Goal: Check status: Check status

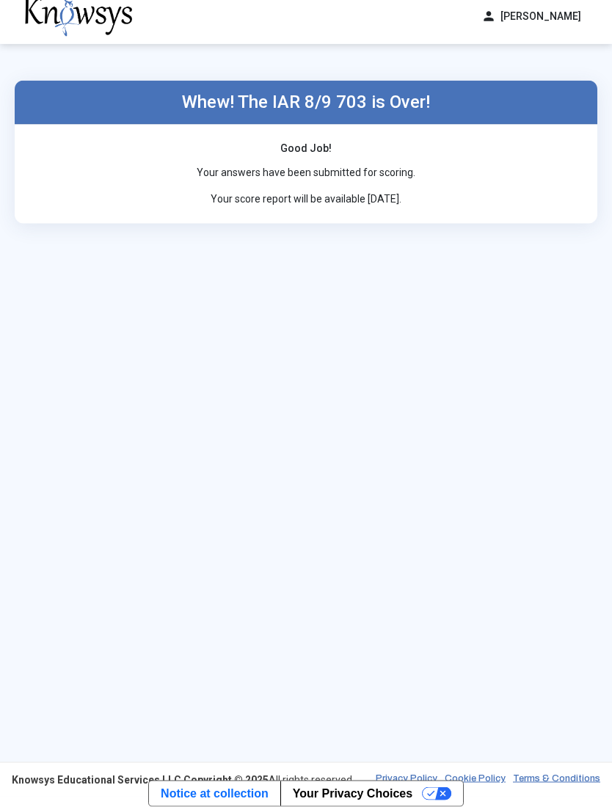
scroll to position [58, 0]
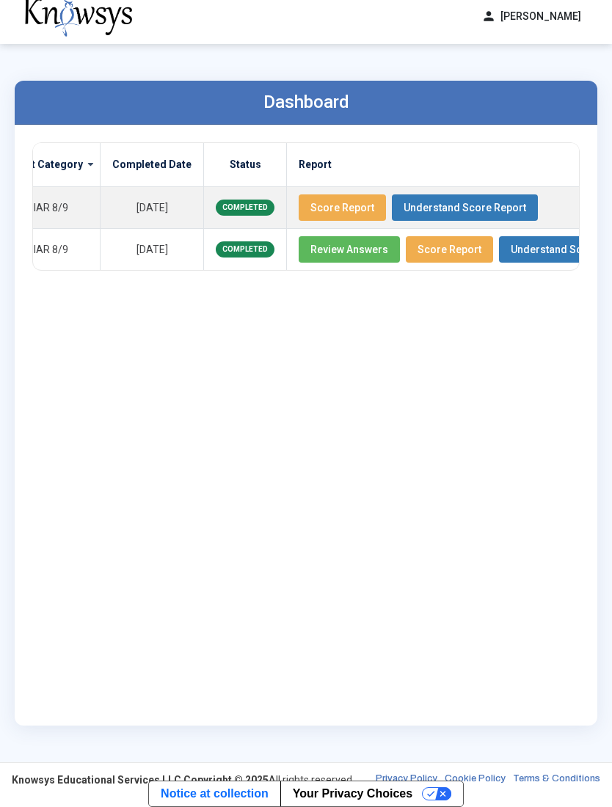
scroll to position [0, 150]
click at [434, 244] on span "Score Report" at bounding box center [450, 250] width 64 height 12
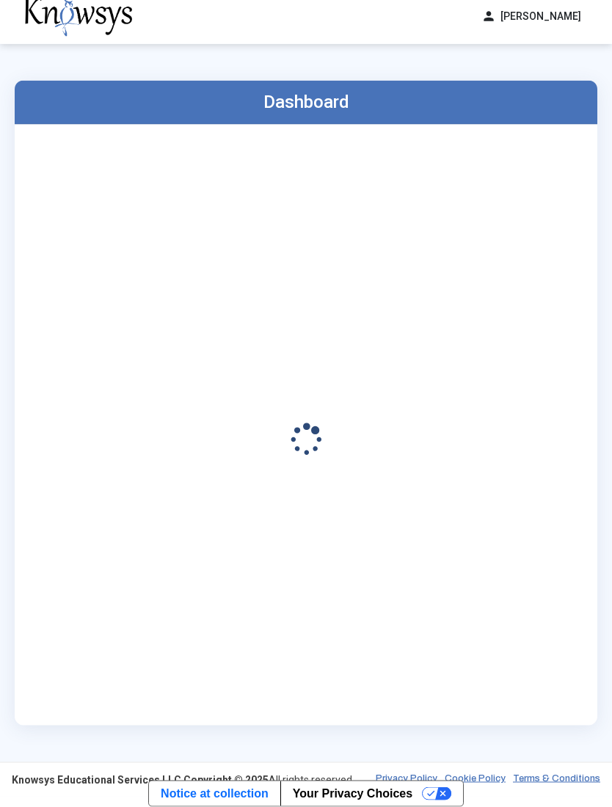
scroll to position [58, 0]
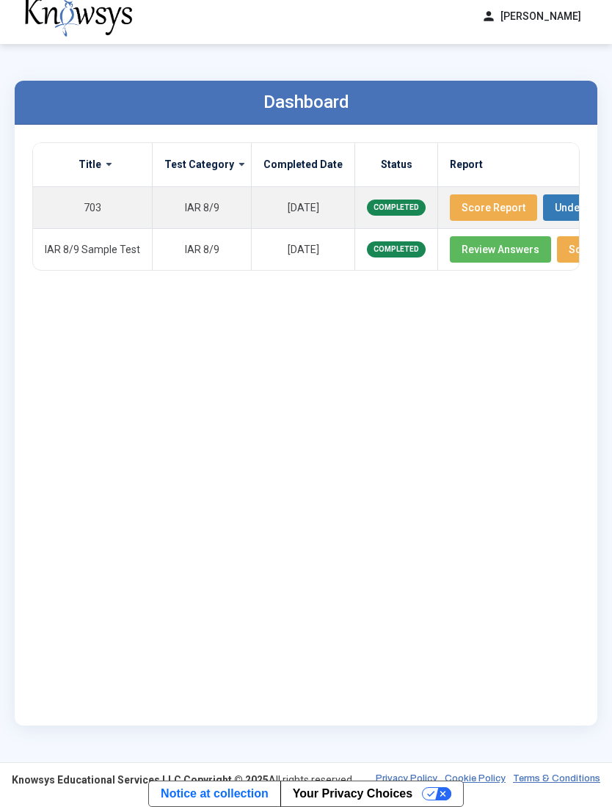
click at [479, 202] on span "Score Report" at bounding box center [493, 208] width 64 height 12
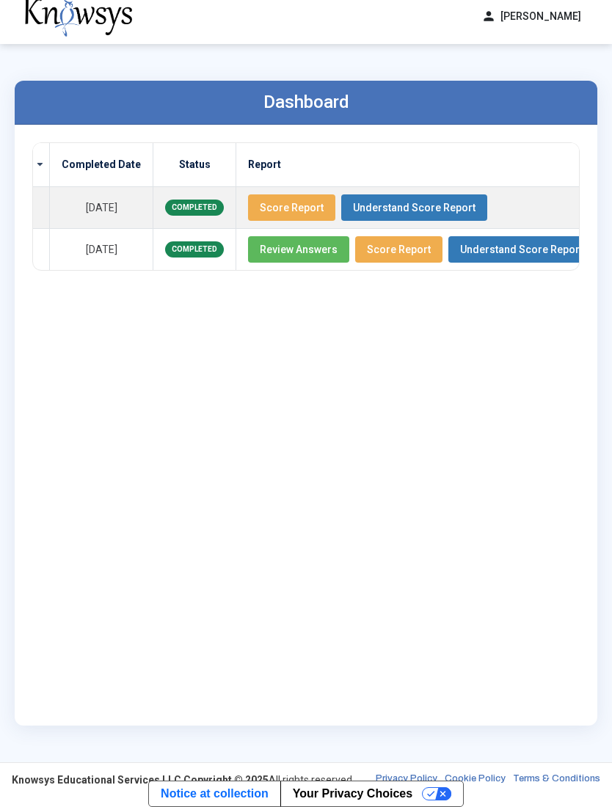
scroll to position [0, 200]
click at [282, 202] on span "Score Report" at bounding box center [293, 208] width 64 height 12
